Goal: Information Seeking & Learning: Learn about a topic

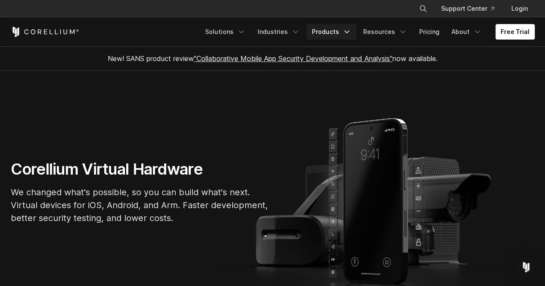
click at [348, 31] on icon "Navigation Menu" at bounding box center [346, 32] width 9 height 9
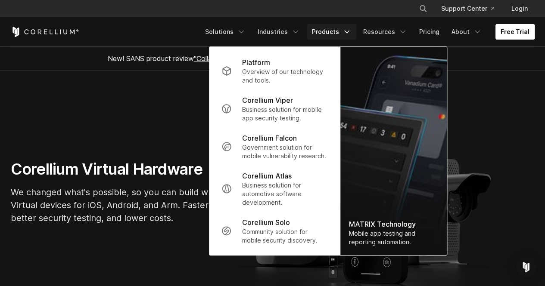
click at [508, 34] on link "Free Trial" at bounding box center [514, 31] width 39 height 15
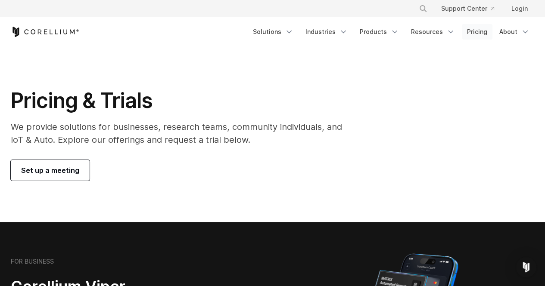
click at [473, 37] on link "Pricing" at bounding box center [476, 31] width 31 height 15
click at [345, 30] on icon "Navigation Menu" at bounding box center [343, 32] width 9 height 9
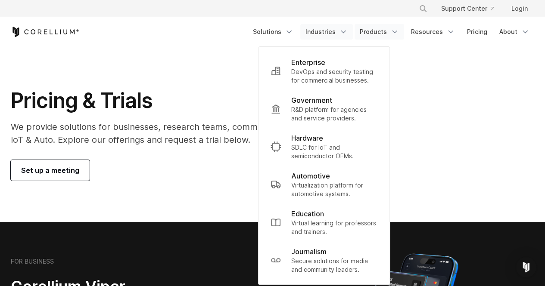
click at [387, 32] on link "Products" at bounding box center [379, 31] width 50 height 15
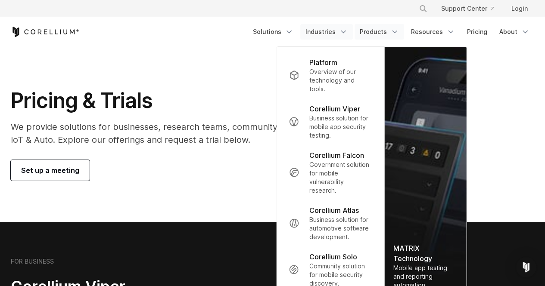
click at [326, 30] on link "Industries" at bounding box center [326, 31] width 53 height 15
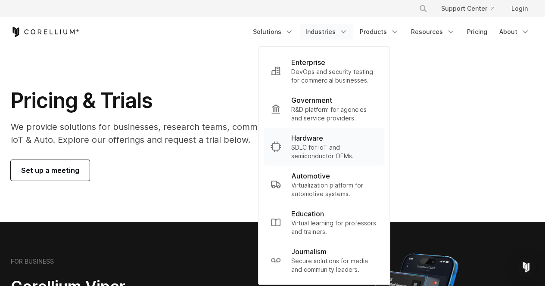
click at [317, 150] on p "SDLC for IoT and semiconductor OEMs." at bounding box center [334, 151] width 86 height 17
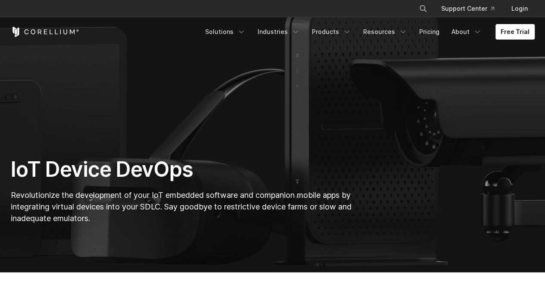
click at [306, 220] on p "Revolutionize the development of your IoT embedded software and companion mobil…" at bounding box center [182, 206] width 343 height 35
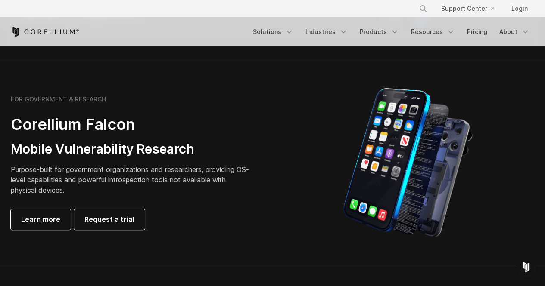
scroll to position [369, 0]
